Goal: Task Accomplishment & Management: Use online tool/utility

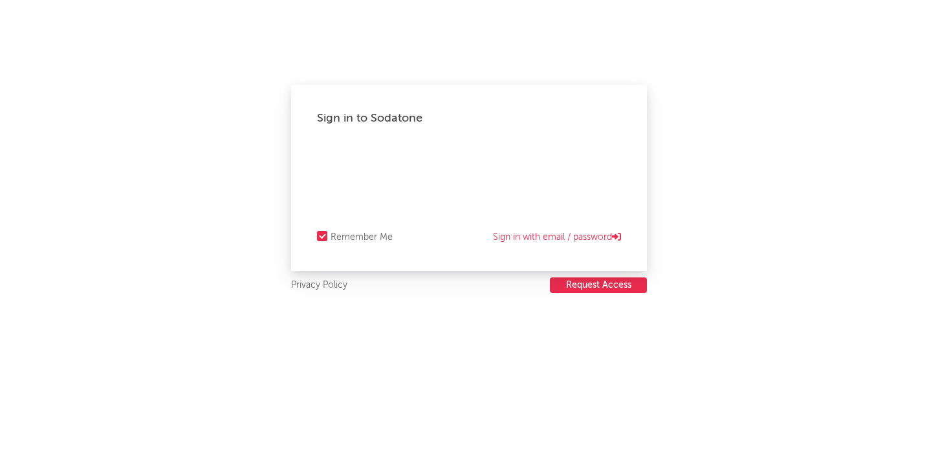
select select "recorded_music"
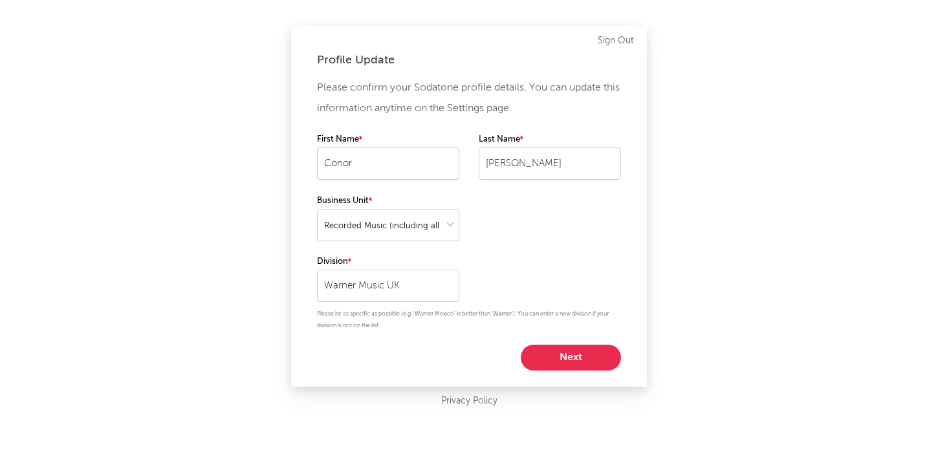
click at [553, 354] on button "Next" at bounding box center [571, 358] width 100 height 26
select select "other"
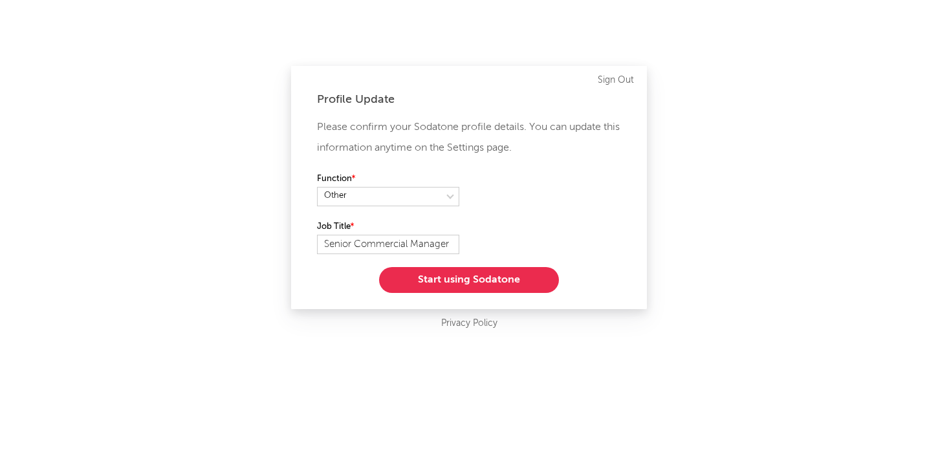
click at [445, 270] on button "Start using Sodatone" at bounding box center [469, 280] width 180 height 26
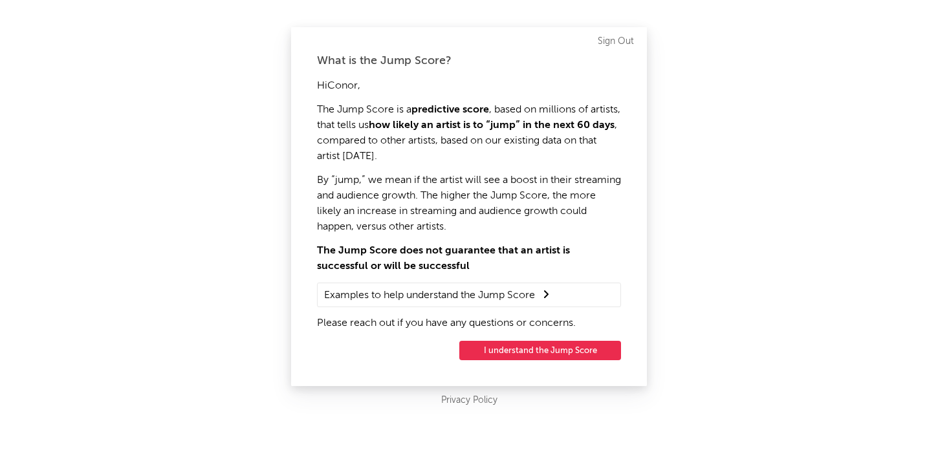
click at [537, 352] on button "I understand the Jump Score" at bounding box center [540, 350] width 162 height 19
